Goal: Find specific page/section: Find specific page/section

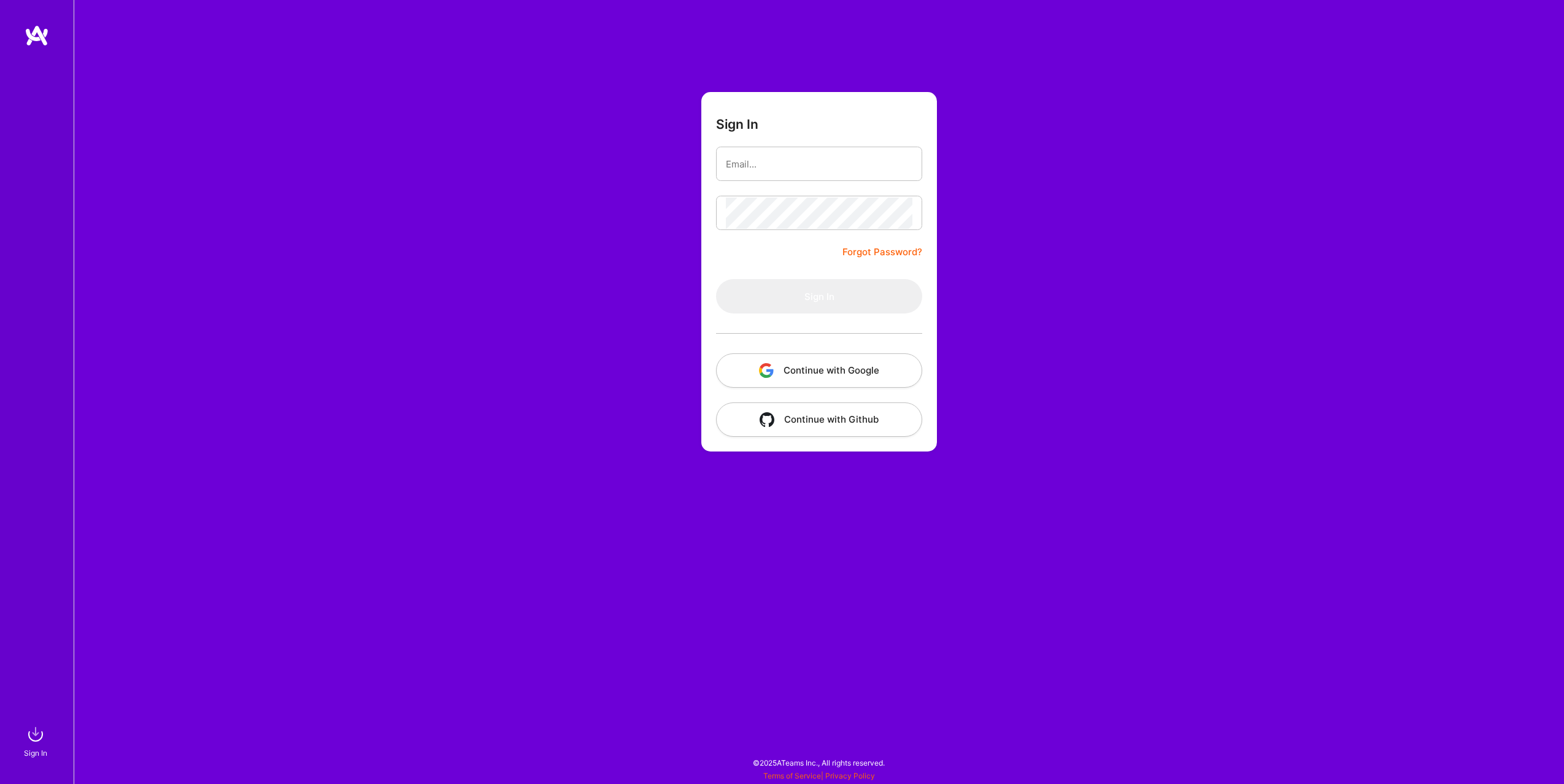
click at [861, 377] on button "Continue with Google" at bounding box center [819, 370] width 206 height 34
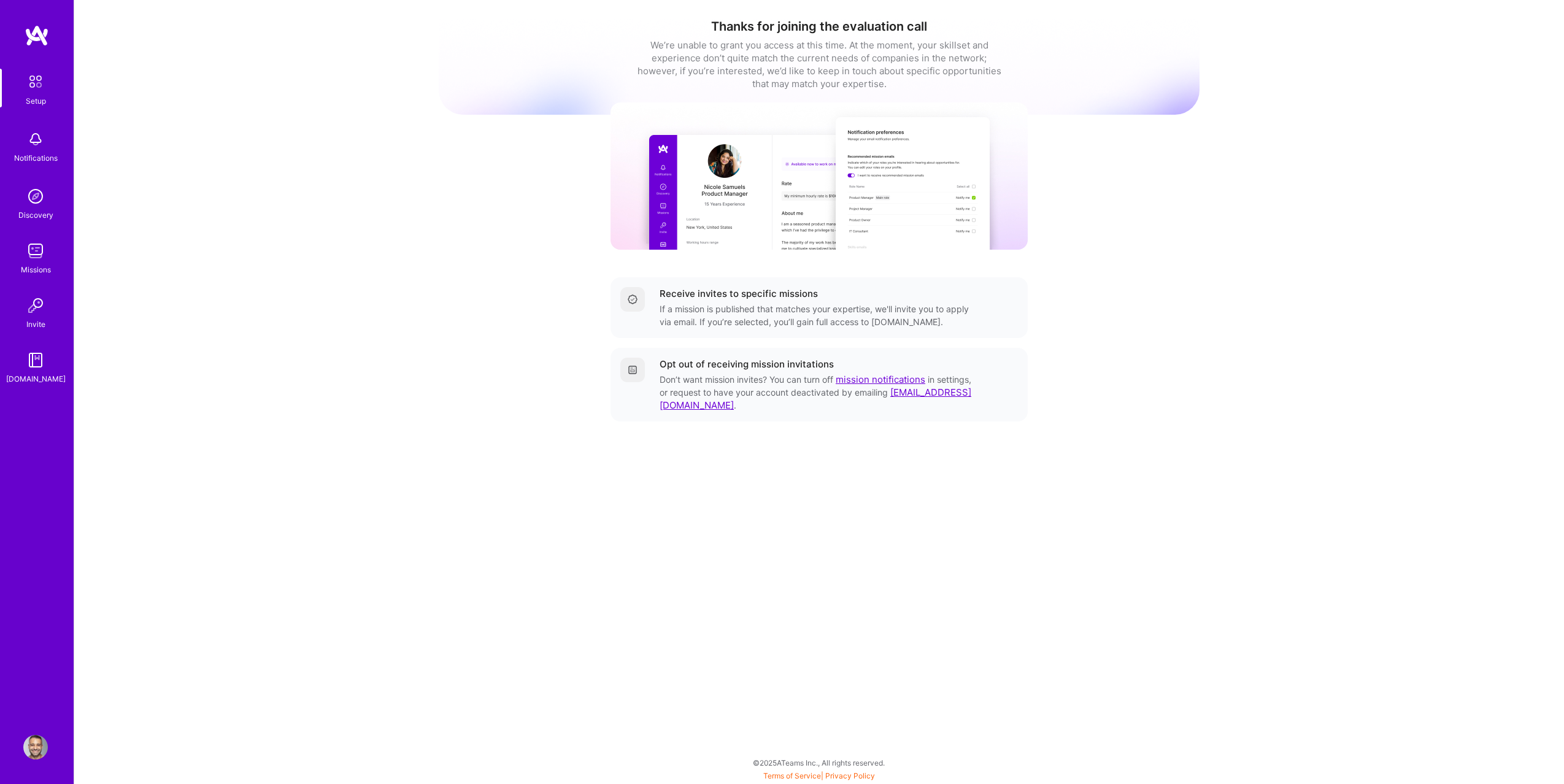
click at [30, 273] on div "Missions" at bounding box center [36, 270] width 30 height 13
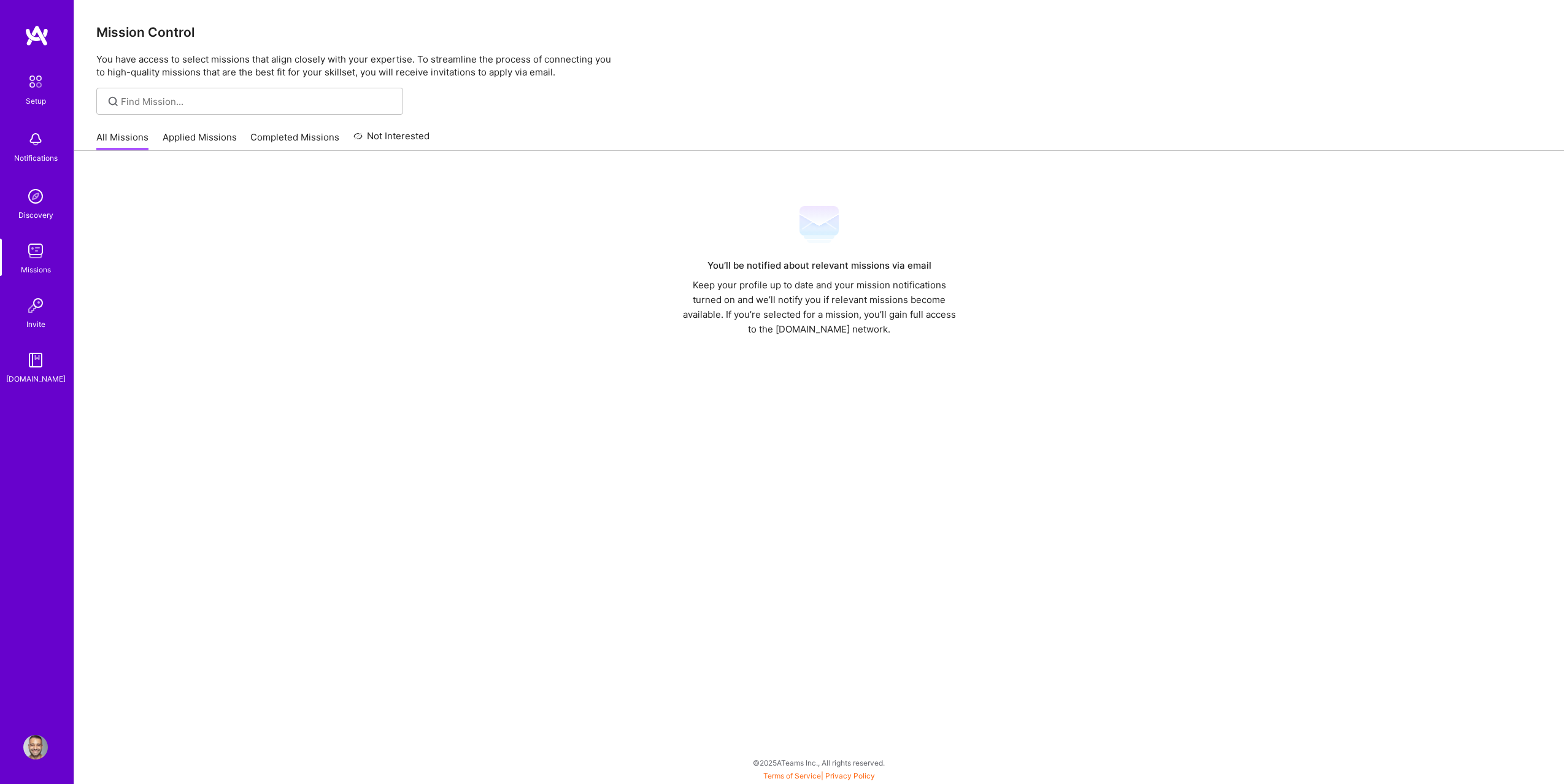
click at [173, 142] on link "Applied Missions" at bounding box center [200, 140] width 75 height 20
